Goal: Task Accomplishment & Management: Manage account settings

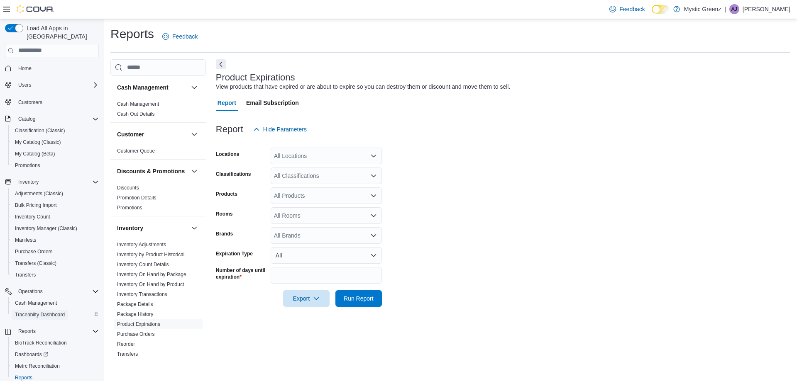
click at [55, 312] on span "Traceabilty Dashboard" at bounding box center [40, 315] width 50 height 7
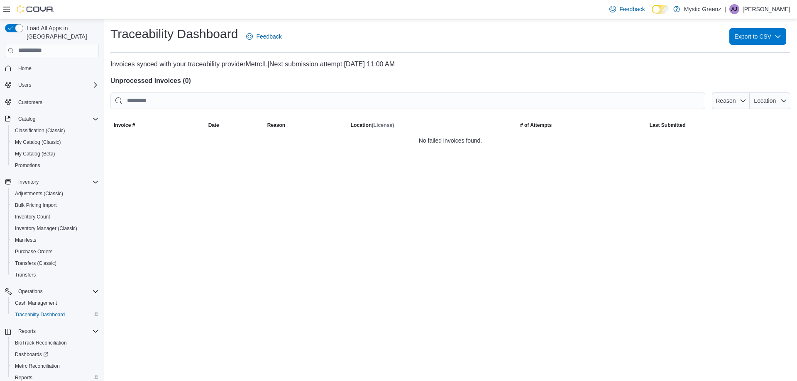
click at [36, 373] on div "Reports" at bounding box center [55, 378] width 87 height 10
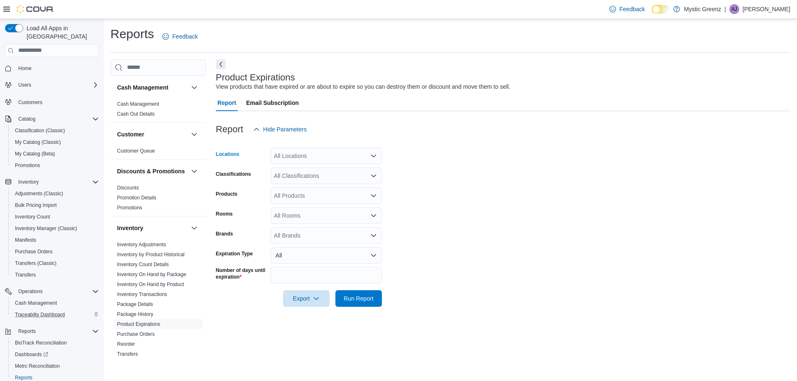
click at [370, 158] on icon "Open list of options" at bounding box center [373, 156] width 7 height 7
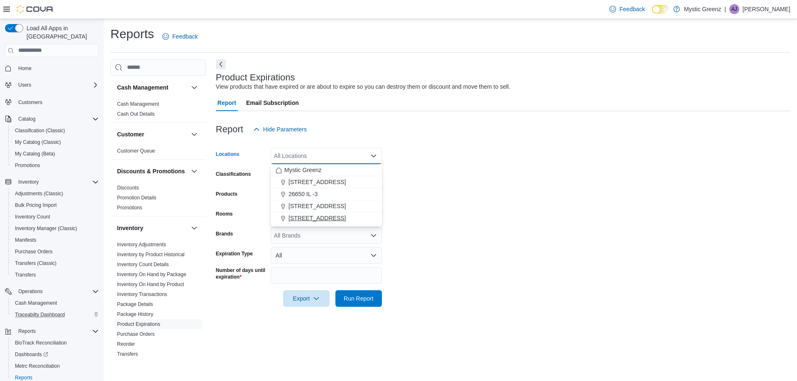
click at [309, 219] on span "5045 Indus Drive" at bounding box center [316, 218] width 57 height 8
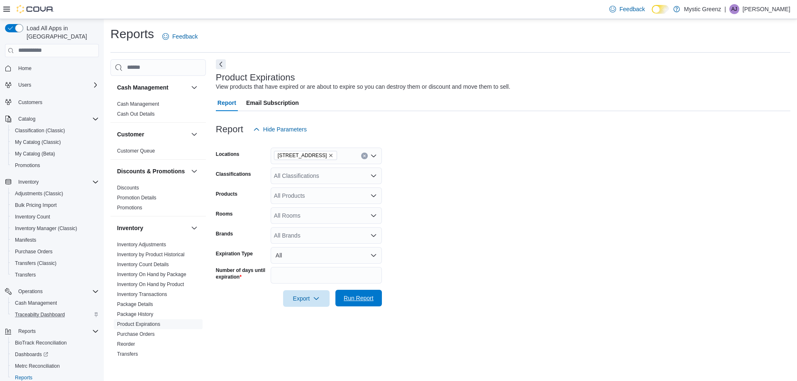
click at [357, 301] on span "Run Report" at bounding box center [359, 298] width 30 height 8
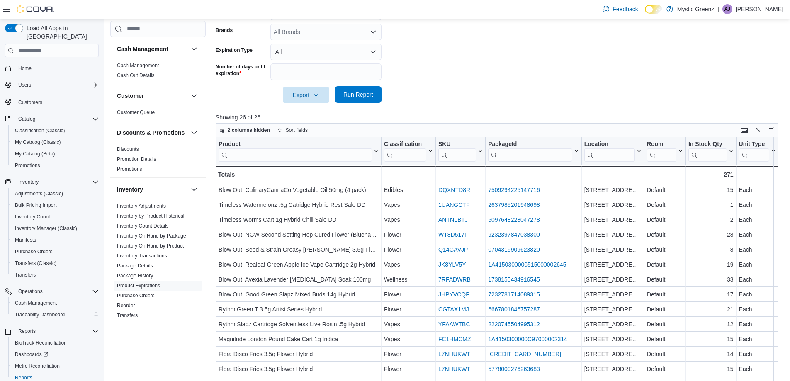
scroll to position [203, 0]
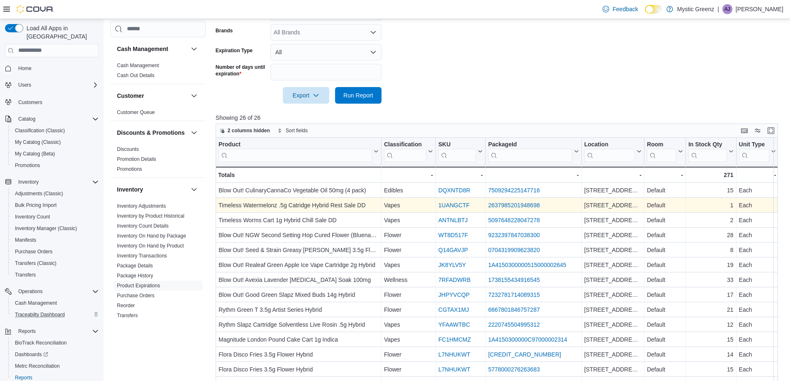
click at [454, 202] on link "1UANGCTF" at bounding box center [454, 205] width 31 height 7
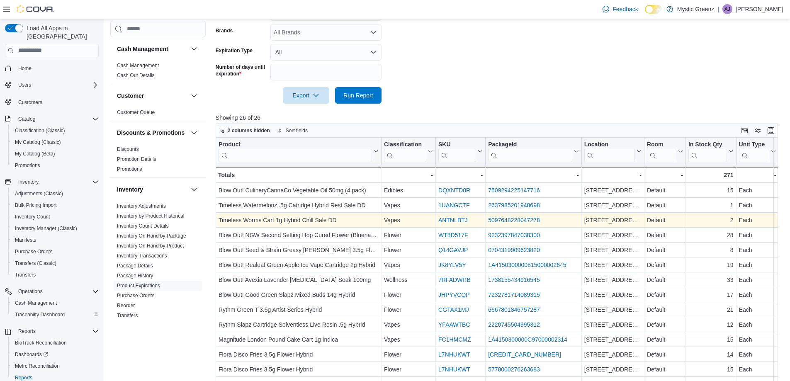
click at [457, 217] on link "ANTNLBTJ" at bounding box center [453, 220] width 29 height 7
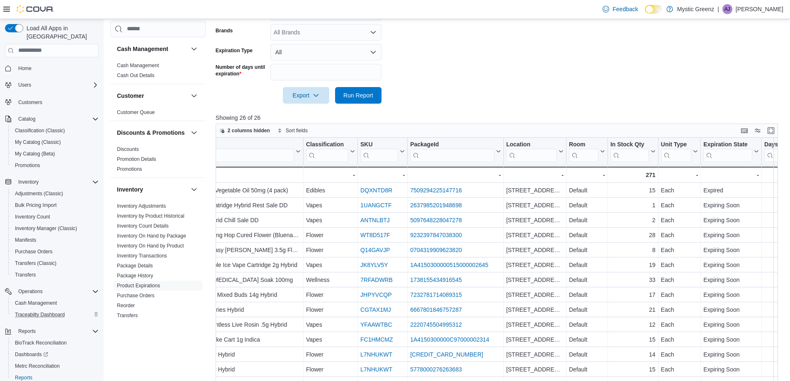
scroll to position [0, 0]
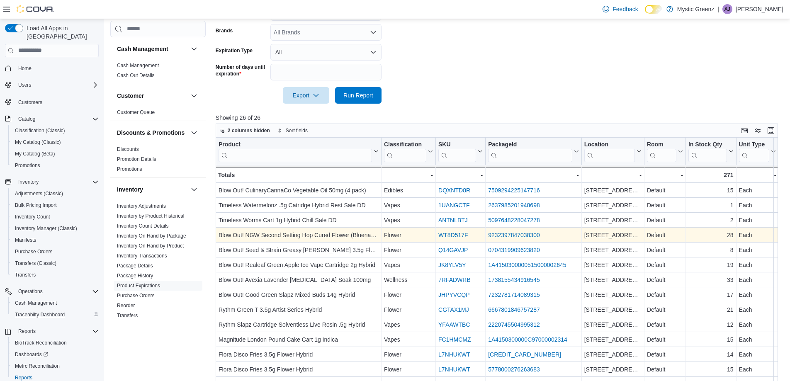
click at [453, 234] on link "WT8D517F" at bounding box center [454, 235] width 30 height 7
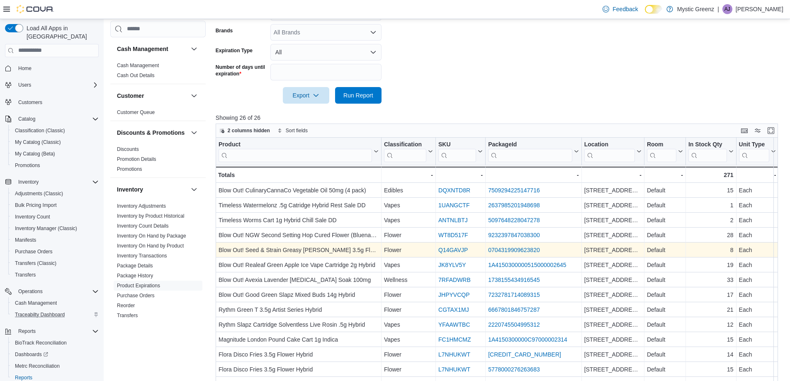
click at [444, 246] on div "Q14GAVJP" at bounding box center [461, 250] width 44 height 10
click at [450, 249] on link "Q14GAVJP" at bounding box center [453, 250] width 29 height 7
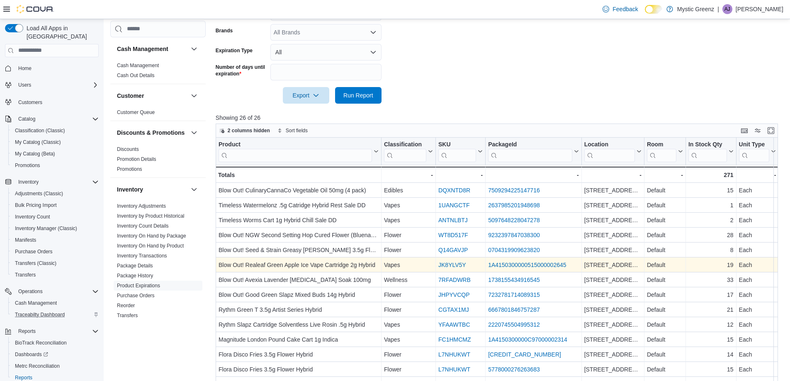
click at [451, 262] on link "JK8YLV5Y" at bounding box center [453, 265] width 28 height 7
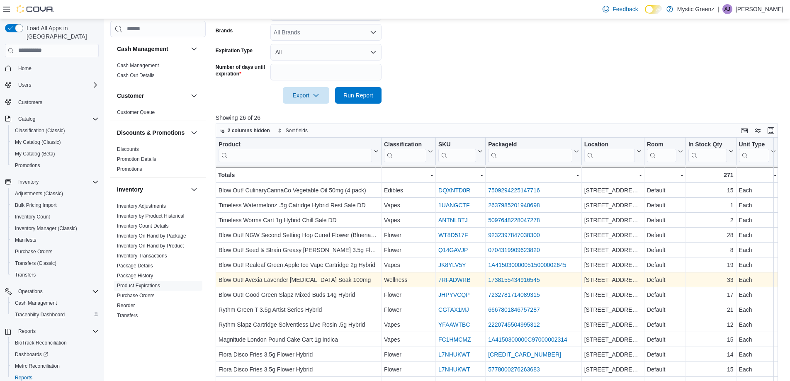
click at [456, 277] on link "7RFADWRB" at bounding box center [455, 280] width 32 height 7
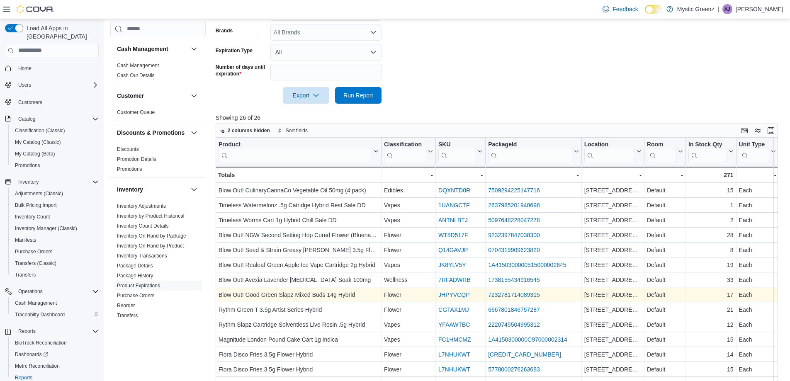
click at [460, 295] on link "JHPYVCQP" at bounding box center [454, 295] width 31 height 7
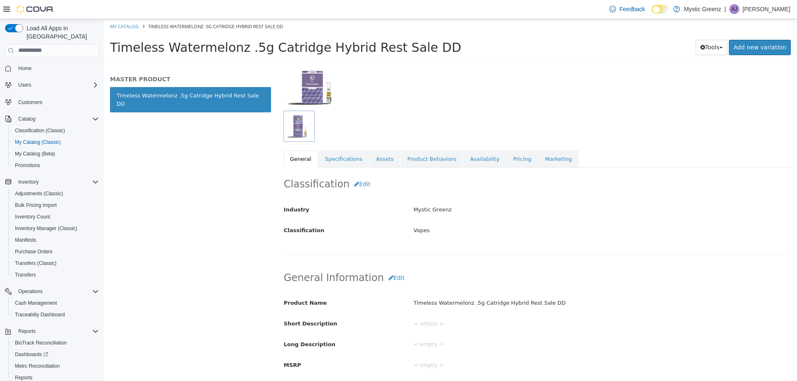
scroll to position [102, 0]
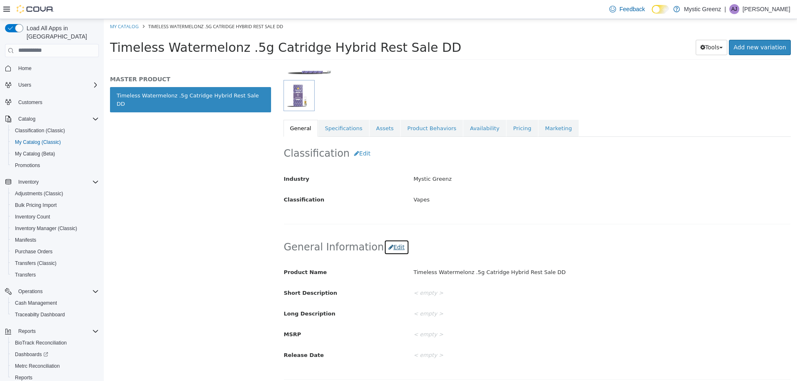
drag, startPoint x: 386, startPoint y: 251, endPoint x: 391, endPoint y: 249, distance: 5.4
click at [386, 251] on button "Edit" at bounding box center [396, 246] width 25 height 15
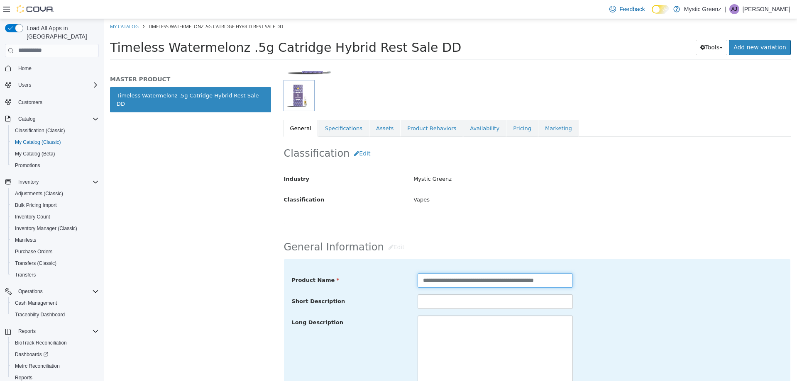
click at [566, 281] on input "**********" at bounding box center [494, 280] width 155 height 15
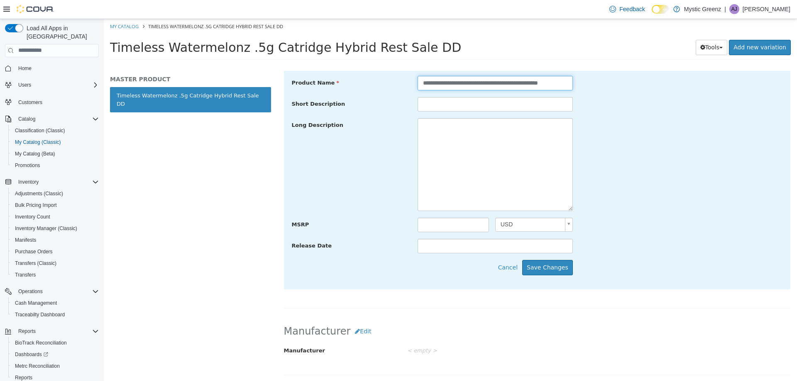
scroll to position [319, 0]
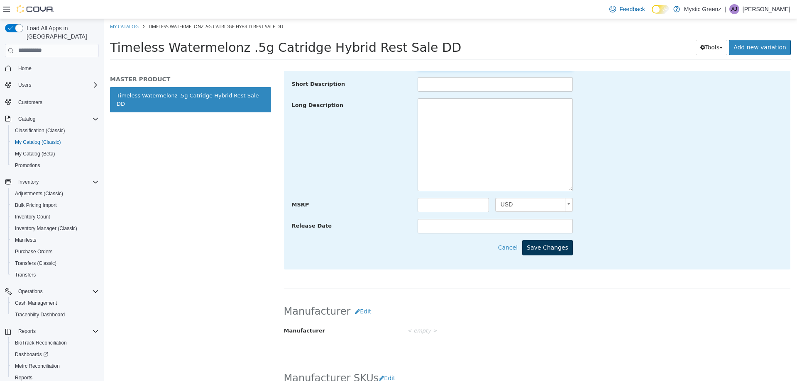
type input "**********"
click at [556, 247] on button "Save Changes" at bounding box center [547, 247] width 51 height 15
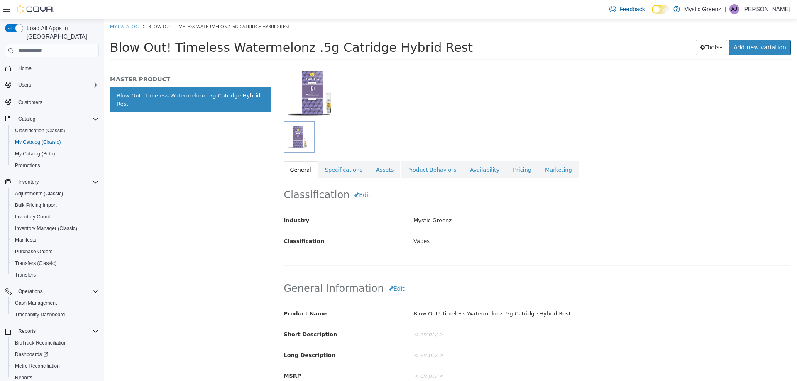
scroll to position [46, 0]
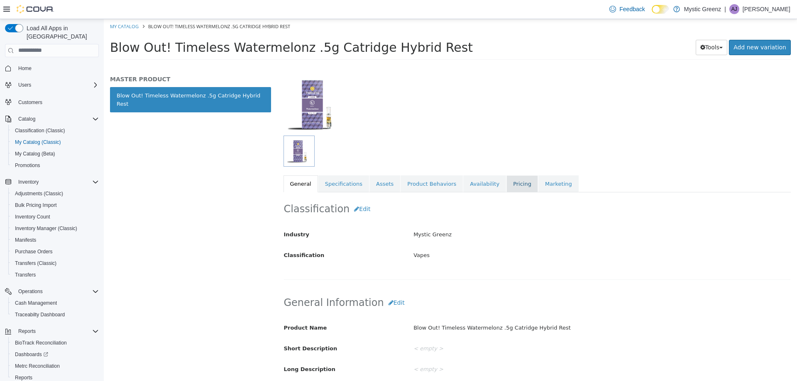
click at [506, 185] on link "Pricing" at bounding box center [522, 183] width 32 height 17
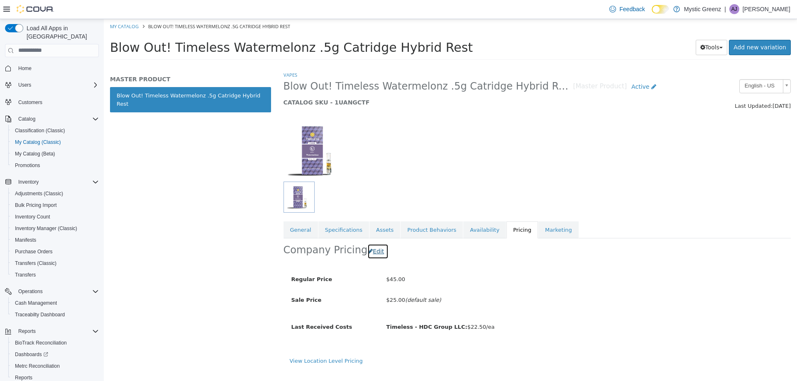
click at [376, 250] on button "Edit" at bounding box center [377, 251] width 21 height 15
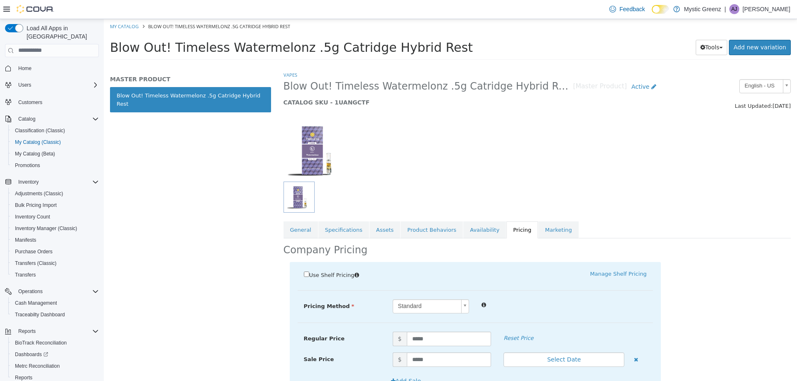
click at [436, 371] on div "Sale Price $ ***** Select Date (UTC-5) Chicago" at bounding box center [475, 362] width 355 height 21
click at [438, 364] on input "*****" at bounding box center [449, 359] width 85 height 15
type input "*****"
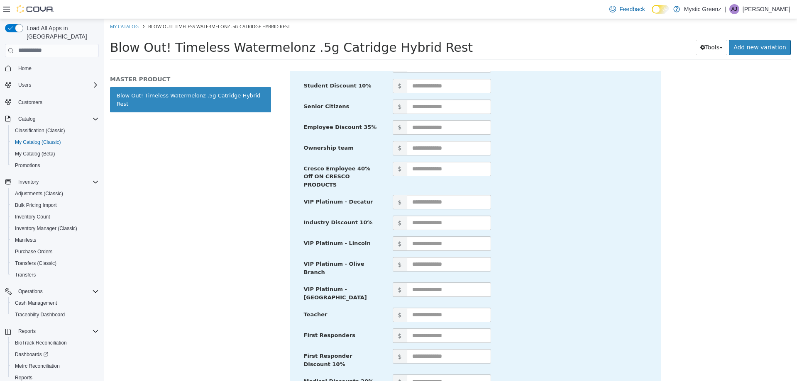
scroll to position [380, 0]
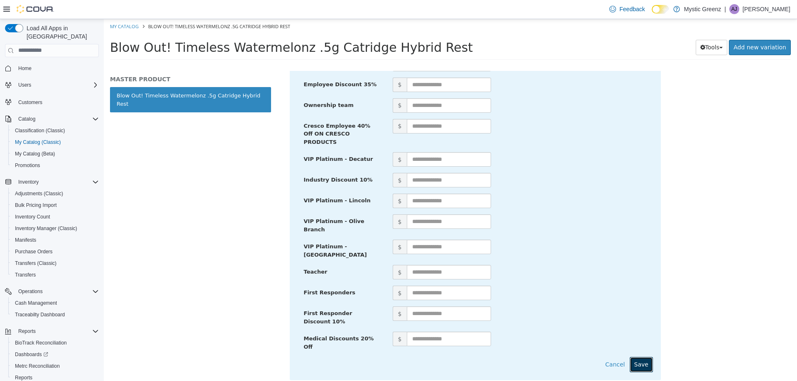
click at [637, 357] on button "Save" at bounding box center [640, 364] width 23 height 15
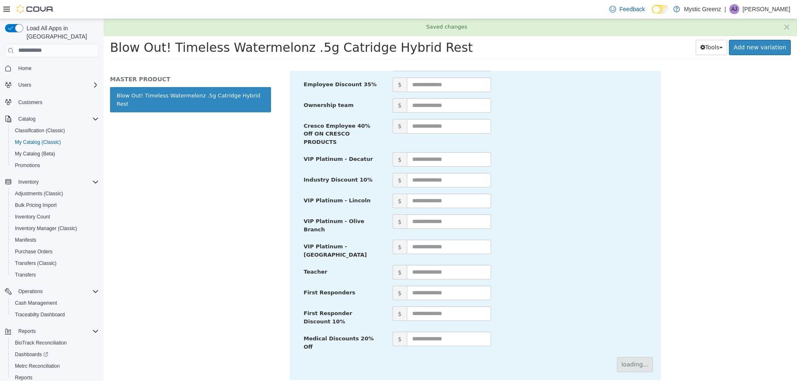
scroll to position [0, 0]
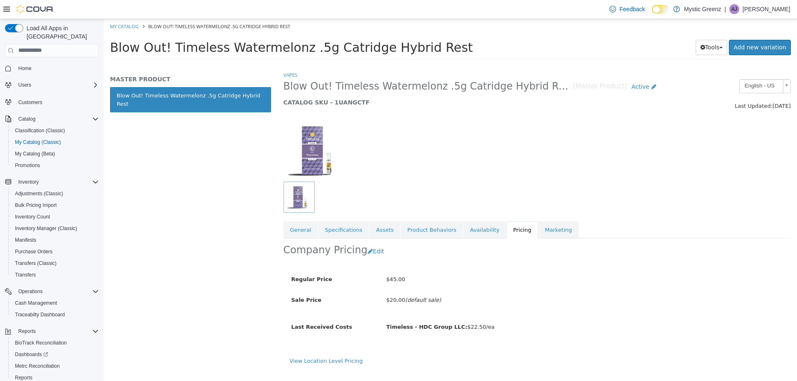
drag, startPoint x: 286, startPoint y: 86, endPoint x: 536, endPoint y: 90, distance: 249.8
click at [536, 90] on span "Blow Out! Timeless Watermelonz .5g Catridge Hybrid Rest" at bounding box center [428, 86] width 290 height 13
copy span "Blow Out! Timeless Watermelonz .5g Catridge Hybrid Rest"
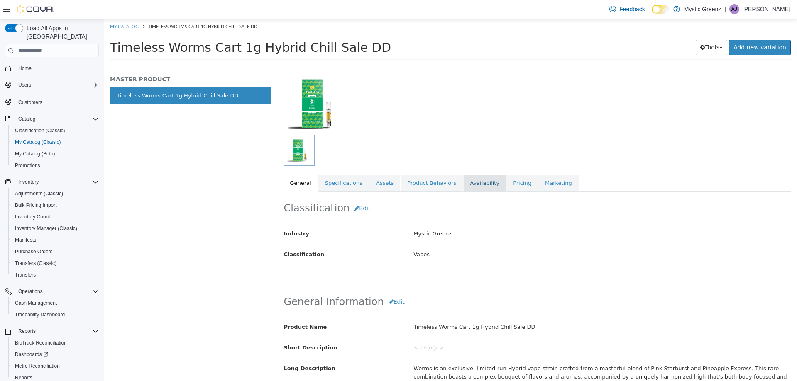
scroll to position [83, 0]
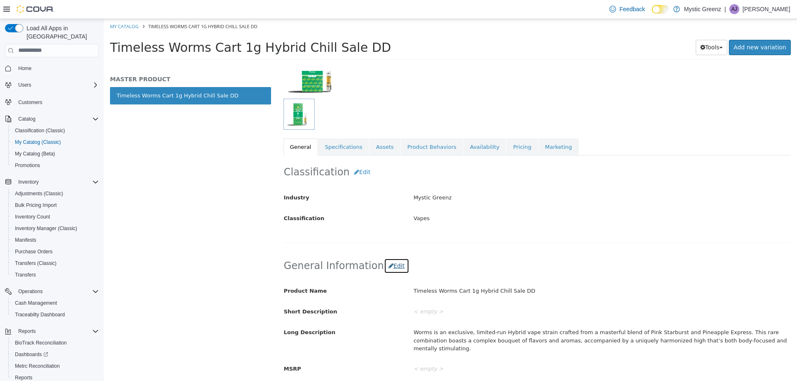
click at [384, 273] on button "Edit" at bounding box center [396, 265] width 25 height 15
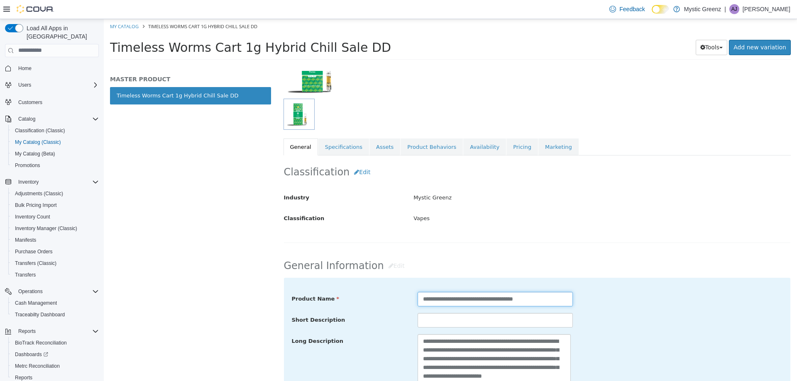
click at [551, 296] on input "**********" at bounding box center [494, 299] width 155 height 15
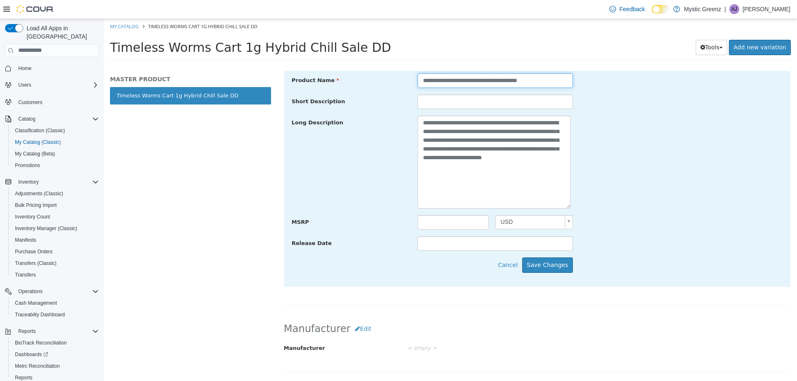
scroll to position [304, 0]
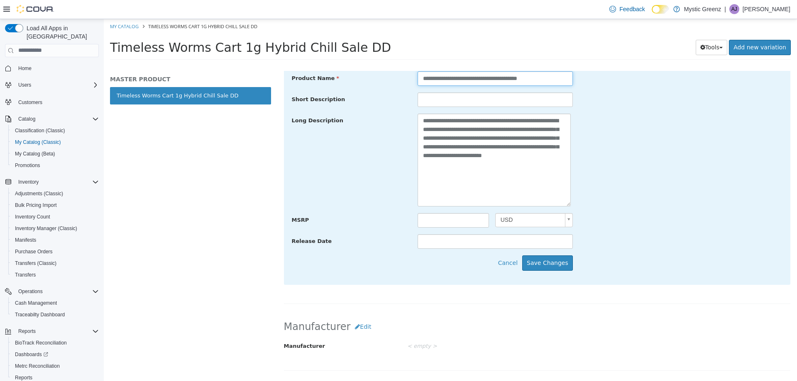
type input "**********"
click at [551, 281] on div "**********" at bounding box center [537, 171] width 507 height 228
click at [558, 262] on button "Save Changes" at bounding box center [547, 262] width 51 height 15
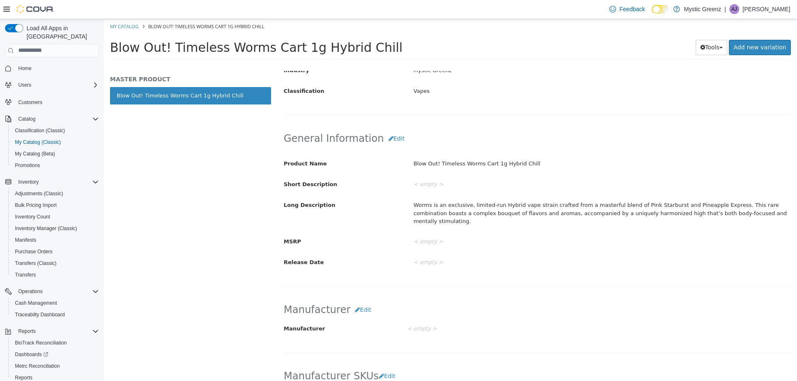
scroll to position [208, 0]
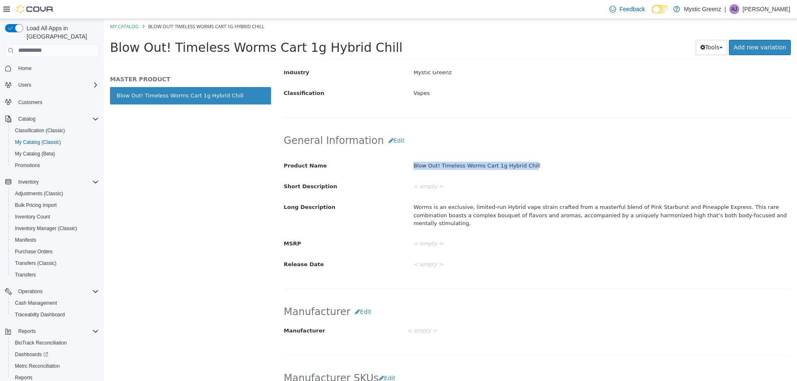
drag, startPoint x: 522, startPoint y: 167, endPoint x: 403, endPoint y: 162, distance: 119.2
click at [403, 162] on div "Product Name Blow Out! Timeless Worms Cart 1g Hybrid Chill" at bounding box center [537, 166] width 519 height 15
click at [529, 165] on div "Blow Out! Timeless Worms Cart 1g Hybrid Chill" at bounding box center [601, 166] width 389 height 15
drag, startPoint x: 525, startPoint y: 167, endPoint x: 403, endPoint y: 163, distance: 122.5
click at [403, 163] on div "Product Name Blow Out! Timeless Worms Cart 1g Hybrid Chill" at bounding box center [537, 166] width 519 height 15
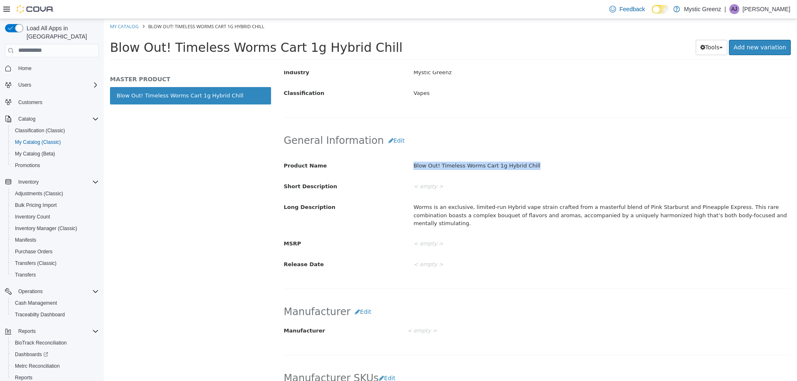
copy div "Blow Out! Timeless Worms Cart 1g Hybrid Chill"
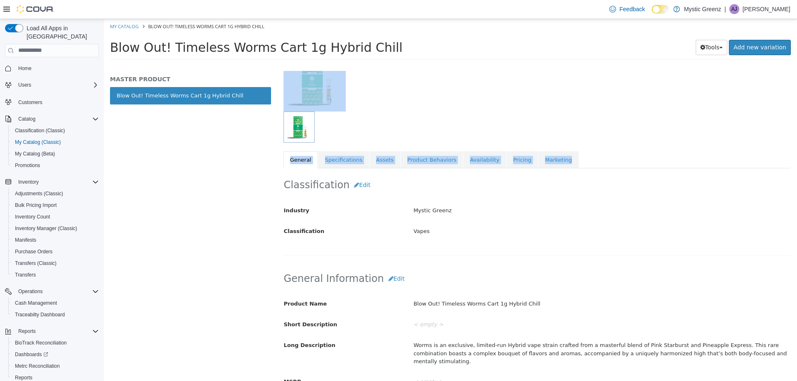
scroll to position [0, 0]
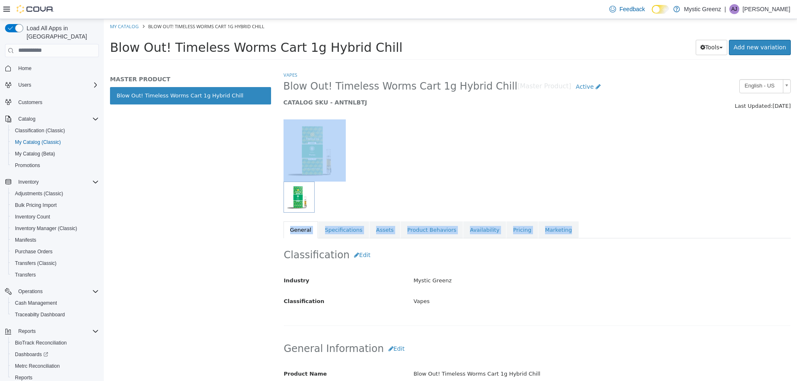
drag, startPoint x: 796, startPoint y: 201, endPoint x: 796, endPoint y: 99, distance: 102.5
click at [796, 99] on div "Vapes Blow Out! Timeless Worms Cart 1g Hybrid Chill [Master Product] Active CAT…" at bounding box center [537, 226] width 520 height 310
click at [567, 213] on div "Vapes Blow Out! Timeless Worms Cart 1g Hybrid Chill [Master Product] Active CAT…" at bounding box center [536, 155] width 507 height 168
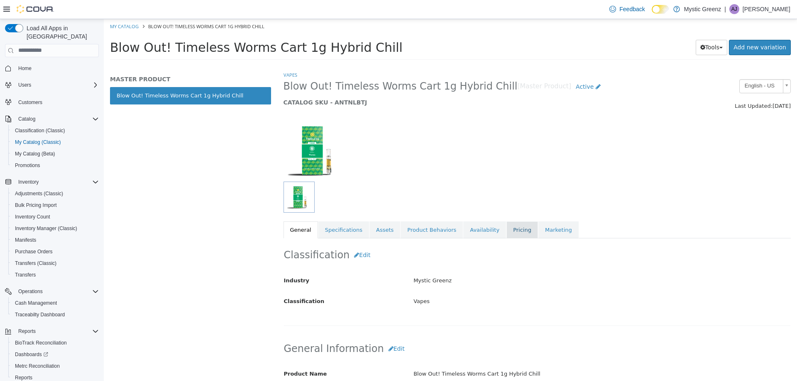
click at [506, 236] on link "Pricing" at bounding box center [522, 229] width 32 height 17
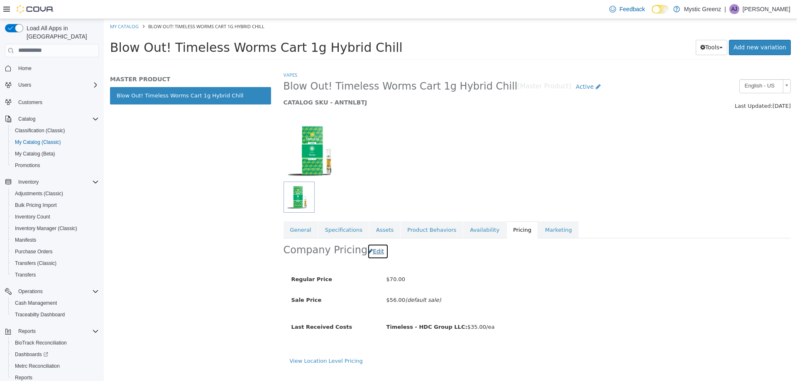
click at [370, 252] on button "Edit" at bounding box center [377, 251] width 21 height 15
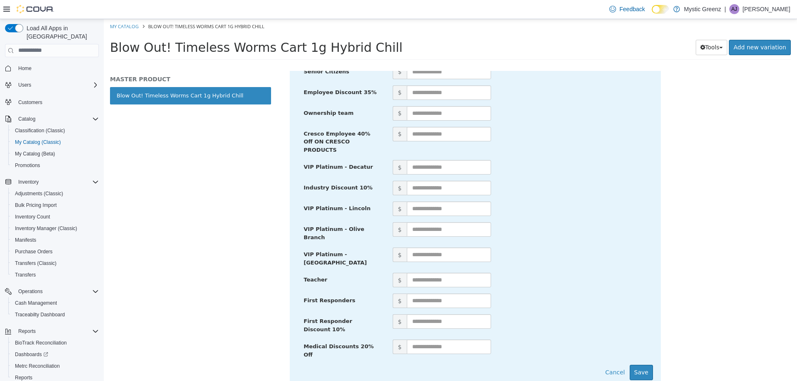
scroll to position [380, 0]
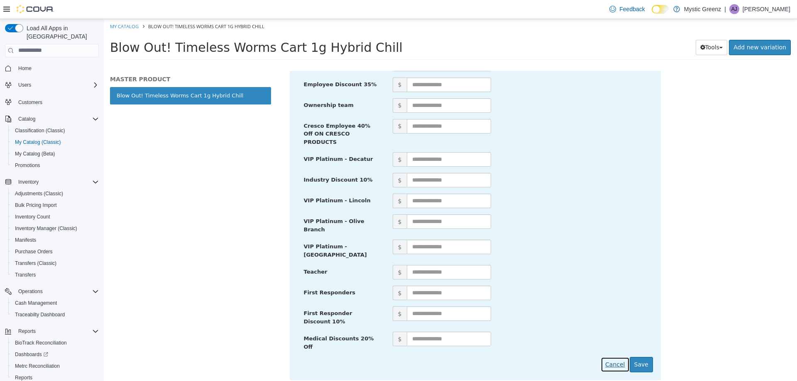
click at [615, 357] on button "Cancel" at bounding box center [614, 364] width 29 height 15
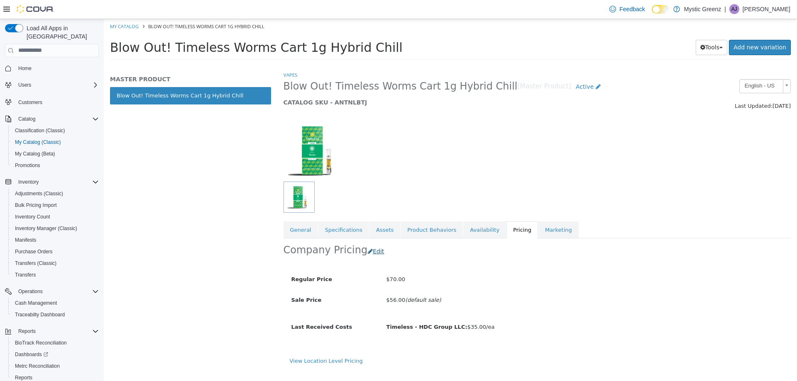
drag, startPoint x: 373, startPoint y: 260, endPoint x: 372, endPoint y: 254, distance: 5.9
click at [372, 259] on div "Company Pricing Edit" at bounding box center [536, 251] width 507 height 26
click at [372, 251] on button "Edit" at bounding box center [377, 251] width 21 height 15
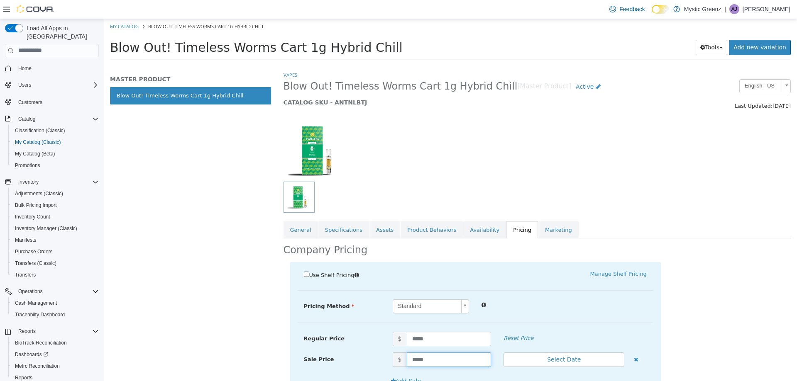
drag, startPoint x: 437, startPoint y: 356, endPoint x: 392, endPoint y: 352, distance: 44.6
click at [392, 352] on span "$ *****" at bounding box center [441, 359] width 111 height 15
type input "*****"
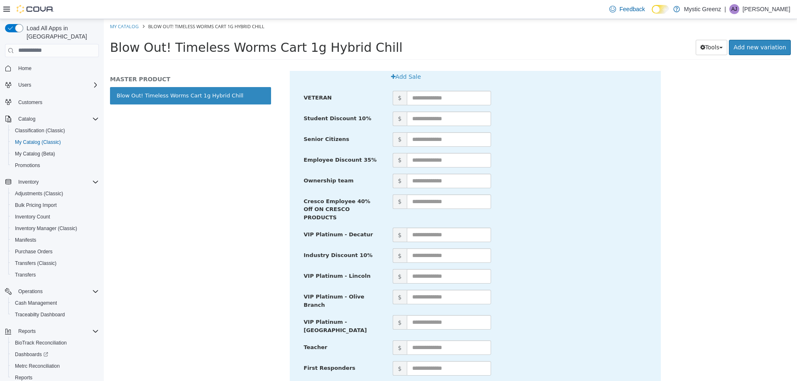
scroll to position [380, 0]
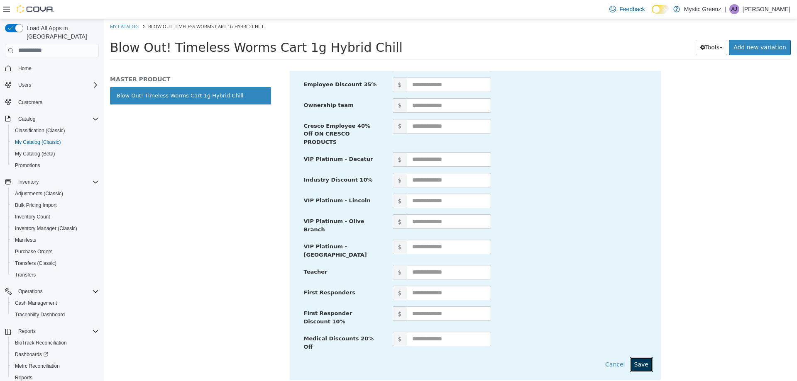
click at [644, 357] on button "Save" at bounding box center [640, 364] width 23 height 15
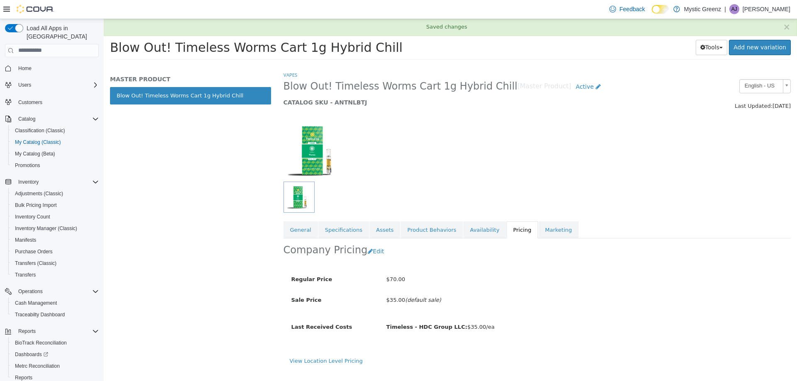
scroll to position [0, 0]
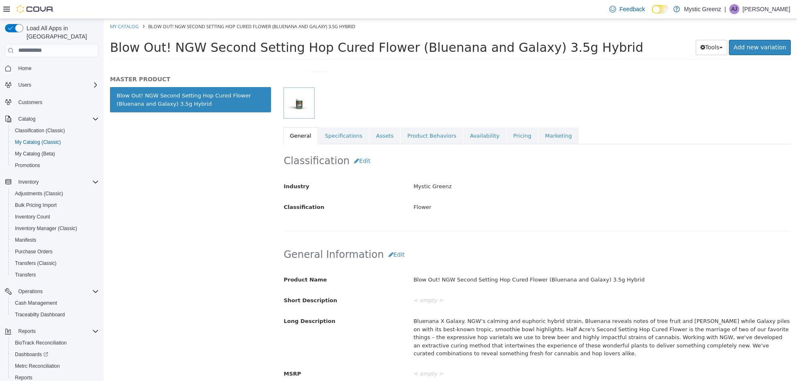
scroll to position [112, 0]
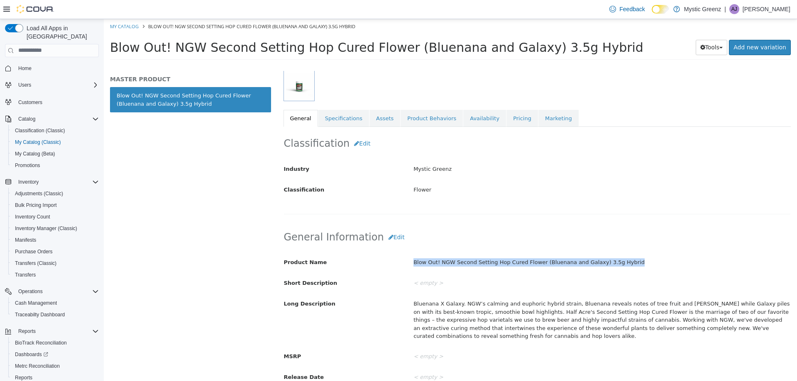
drag, startPoint x: 412, startPoint y: 261, endPoint x: 621, endPoint y: 259, distance: 209.1
click at [621, 259] on div "Blow Out! NGW Second Setting Hop Cured Flower (Bluenana and Galaxy) 3.5g Hybrid" at bounding box center [601, 262] width 389 height 15
copy div "Blow Out! NGW Second Setting Hop Cured Flower (Bluenana and Galaxy) 3.5g Hybrid"
click at [506, 125] on link "Pricing" at bounding box center [522, 118] width 32 height 17
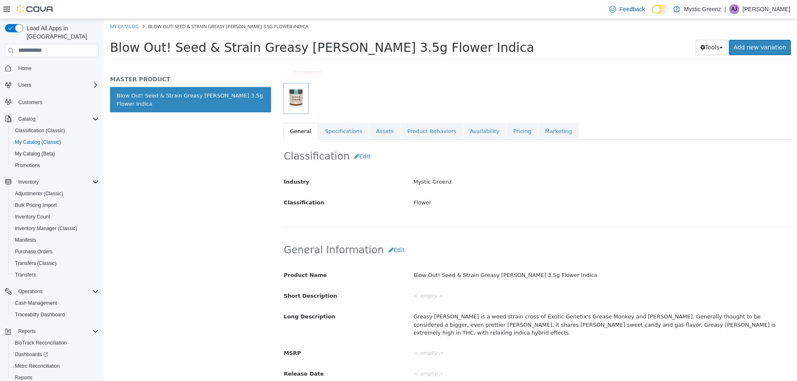
scroll to position [106, 0]
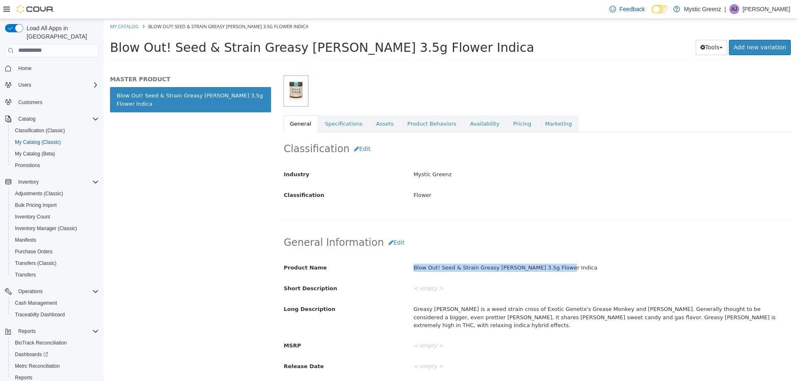
drag, startPoint x: 412, startPoint y: 268, endPoint x: 549, endPoint y: 271, distance: 136.6
click at [549, 271] on div "Blow Out! Seed & Strain Greasy Runtz 3.5g Flower Indica" at bounding box center [601, 268] width 389 height 15
copy div "Blow Out! Seed & Strain Greasy Runtz 3.5g Flower Indica"
click at [503, 133] on div "Classification Edit Industry Mystic Greenz Classification Flower Cancel Save Ch…" at bounding box center [536, 176] width 507 height 88
click at [506, 123] on link "Pricing" at bounding box center [522, 123] width 32 height 17
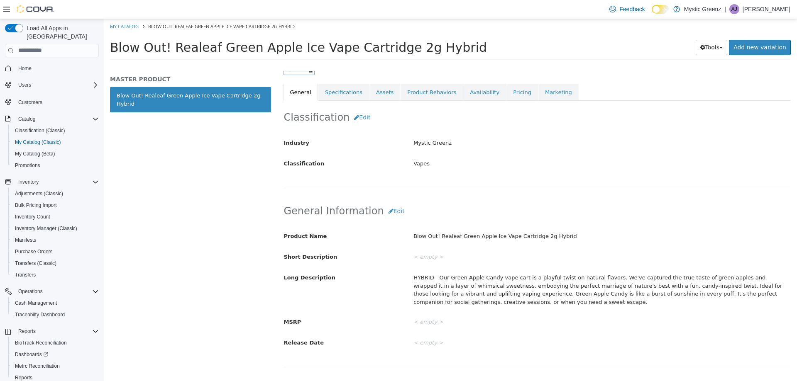
scroll to position [146, 0]
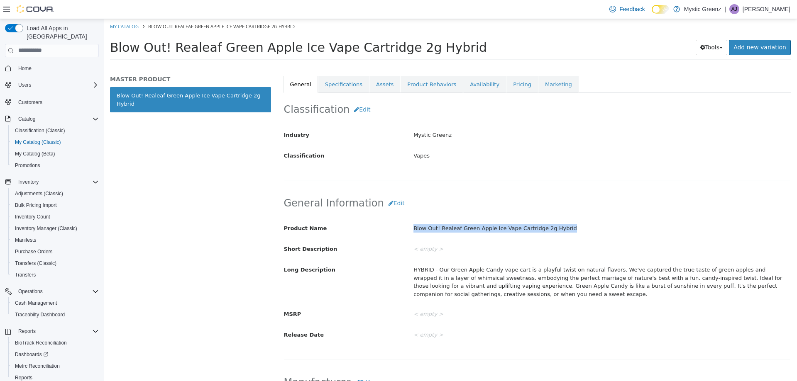
drag, startPoint x: 554, startPoint y: 228, endPoint x: 407, endPoint y: 223, distance: 147.0
click at [407, 223] on div "Blow Out! Realeaf Green Apple Ice Vape Cartridge 2g Hybrid" at bounding box center [601, 228] width 389 height 15
copy div "Blow Out! Realeaf Green Apple Ice Vape Cartridge 2g Hybrid"
click at [507, 81] on link "Pricing" at bounding box center [522, 84] width 32 height 17
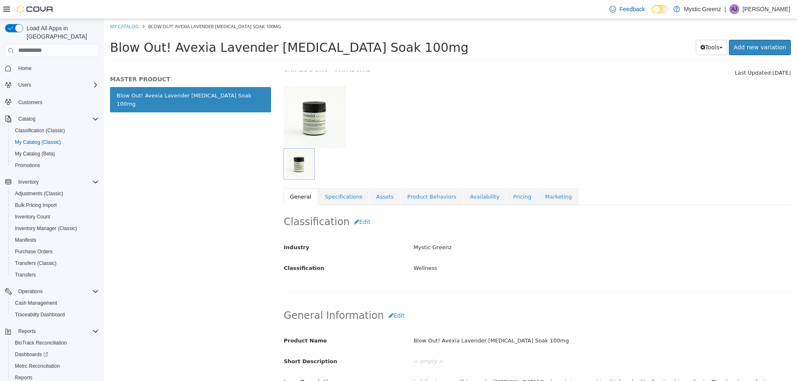
scroll to position [39, 0]
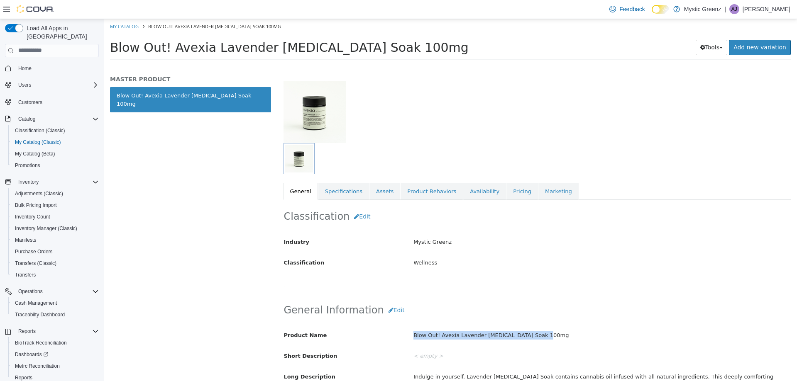
drag, startPoint x: 412, startPoint y: 335, endPoint x: 535, endPoint y: 342, distance: 123.8
click at [535, 342] on div "Blow Out! Avexia Lavender [MEDICAL_DATA] Soak 100mg" at bounding box center [601, 335] width 389 height 15
copy div "Blow Out! Avexia Lavender [MEDICAL_DATA] Soak 100mg"
click at [506, 194] on link "Pricing" at bounding box center [522, 191] width 32 height 17
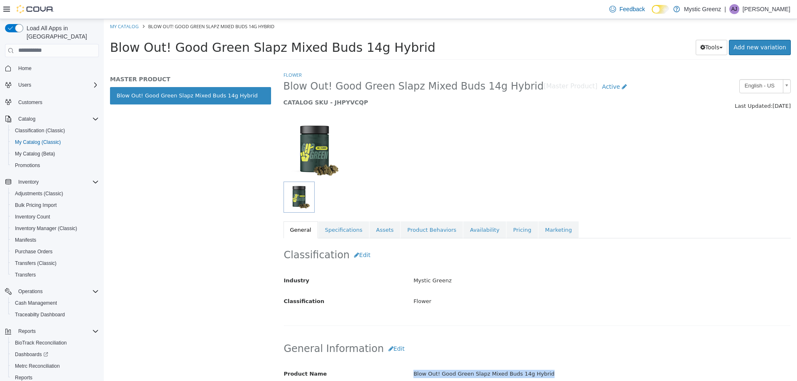
drag, startPoint x: 412, startPoint y: 374, endPoint x: 537, endPoint y: 371, distance: 124.5
click at [537, 371] on div "Blow Out! Good Green Slapz Mixed Buds 14g Hybrid" at bounding box center [601, 374] width 389 height 15
copy div "Blow Out! Good Green Slapz Mixed Buds 14g Hybrid"
click at [506, 232] on link "Pricing" at bounding box center [522, 229] width 32 height 17
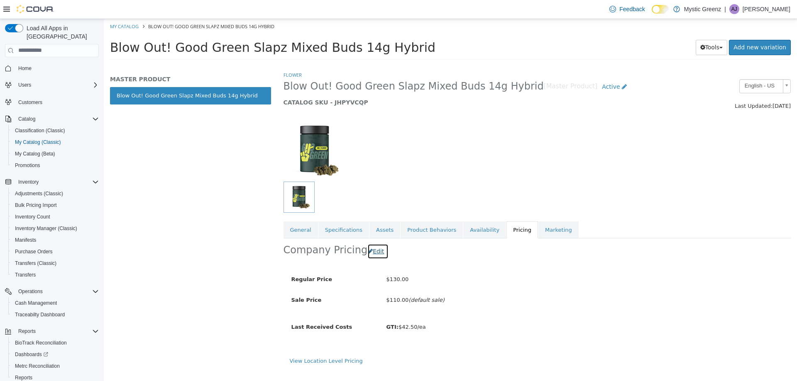
click at [373, 251] on button "Edit" at bounding box center [377, 251] width 21 height 15
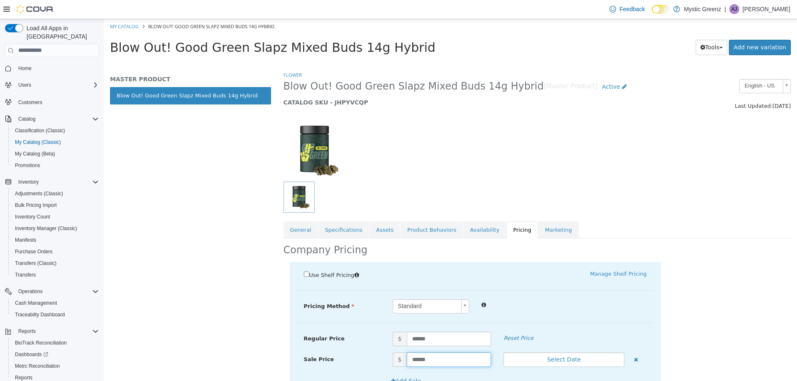
click at [439, 354] on input "******" at bounding box center [449, 359] width 85 height 15
type input "******"
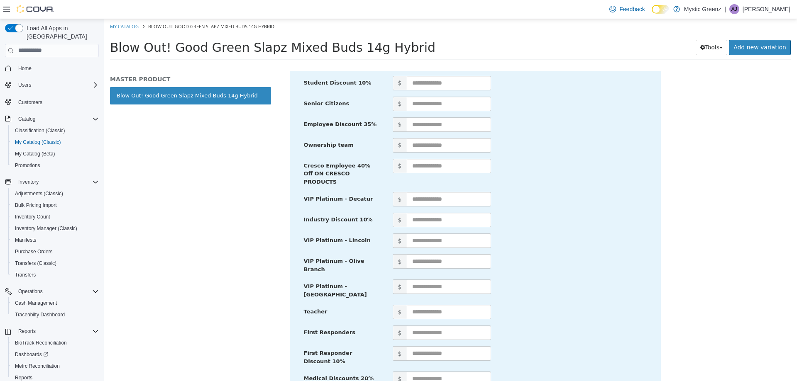
scroll to position [380, 0]
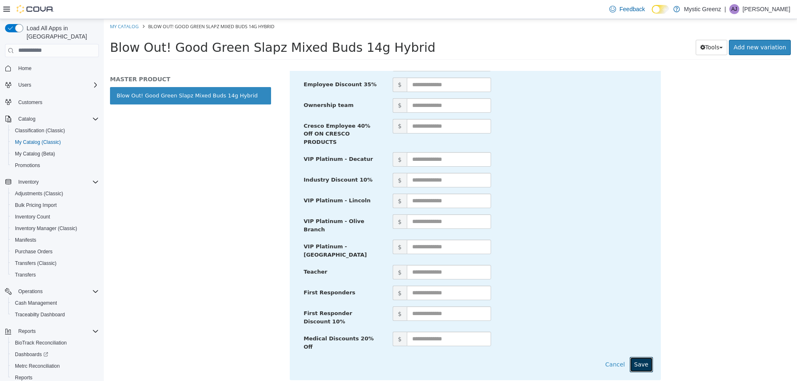
click at [641, 357] on button "Save" at bounding box center [640, 364] width 23 height 15
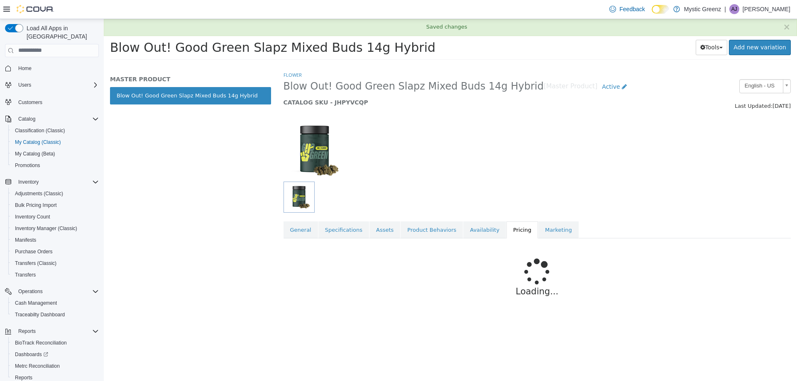
scroll to position [0, 0]
